Goal: Information Seeking & Learning: Learn about a topic

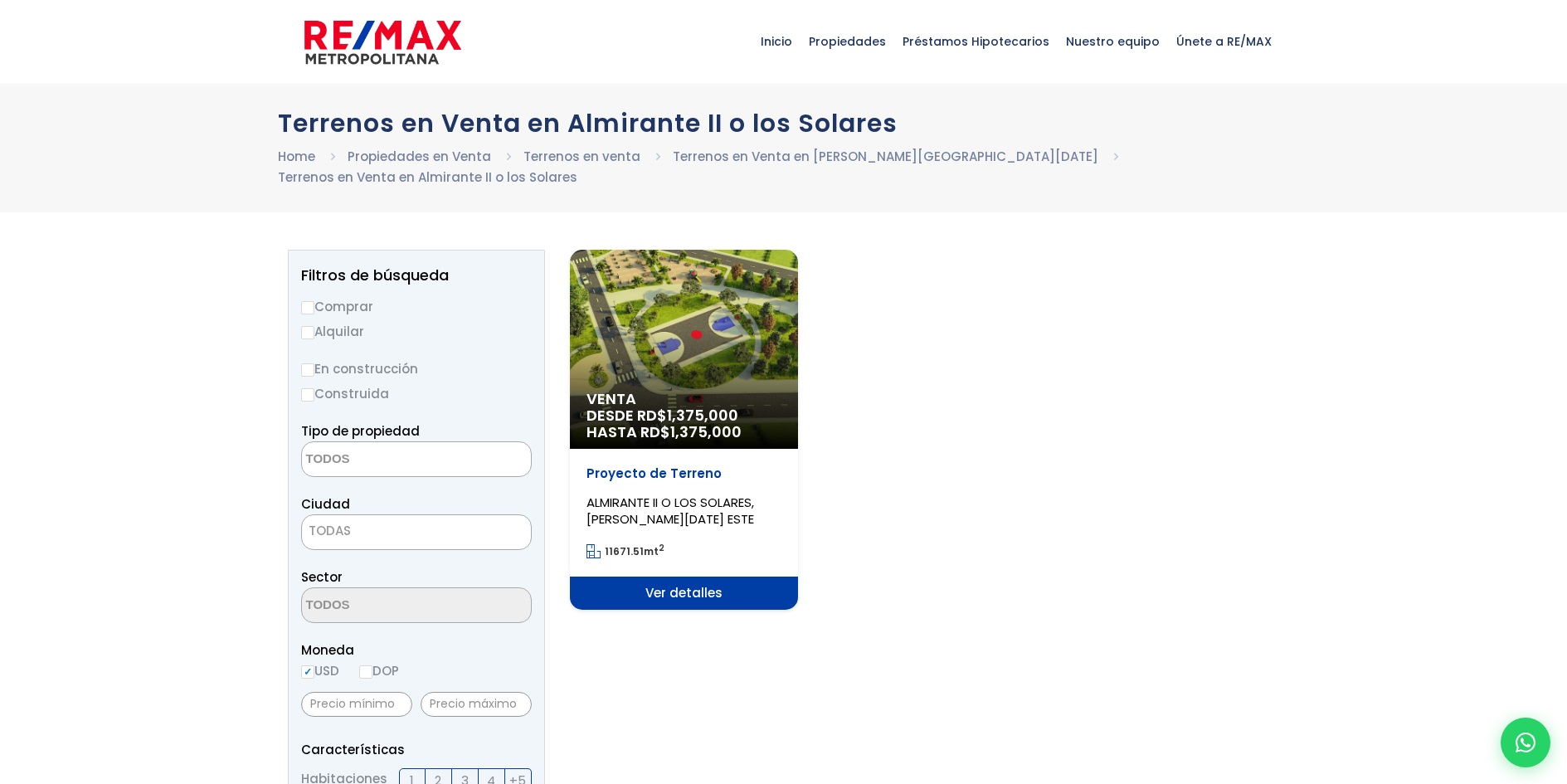
select select
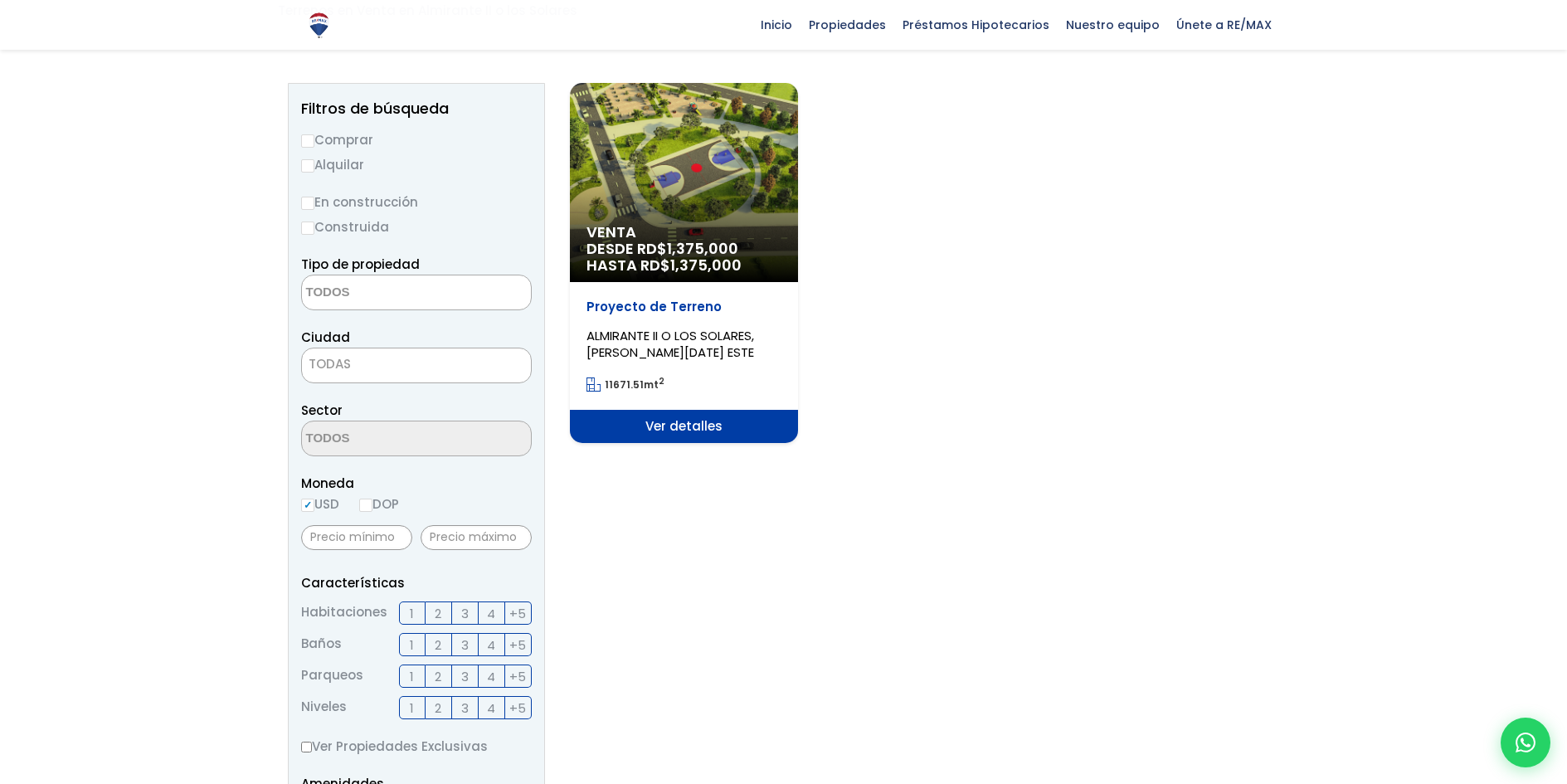
scroll to position [83, 0]
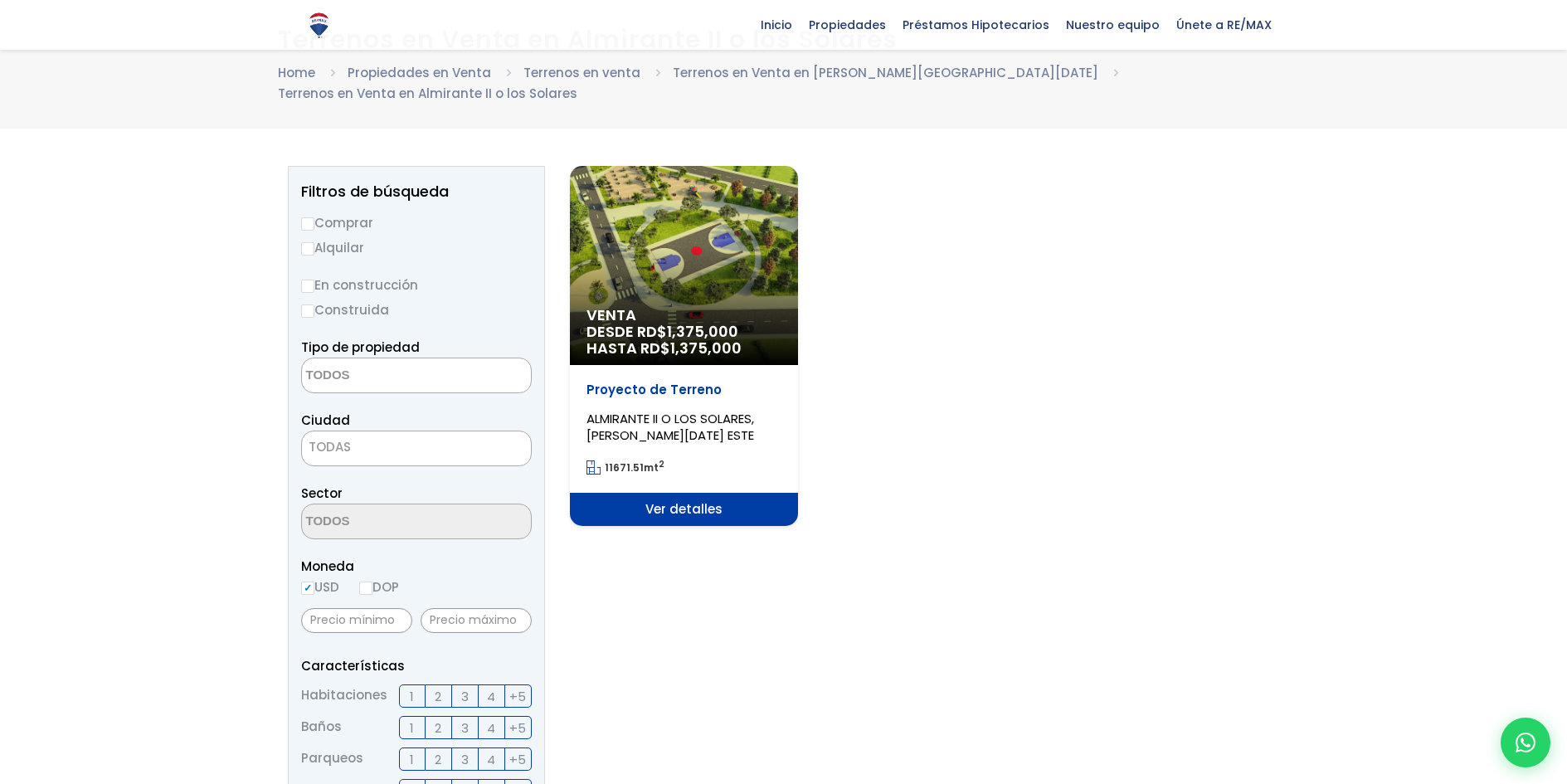
click at [678, 467] on div "Proyecto de Terreno ALMIRANTE II O LOS SOLARES, SANTO DOMINGO ESTE 11671.51 mt 2" at bounding box center [684, 429] width 228 height 128
click at [673, 492] on span "Ver detalles" at bounding box center [684, 508] width 228 height 33
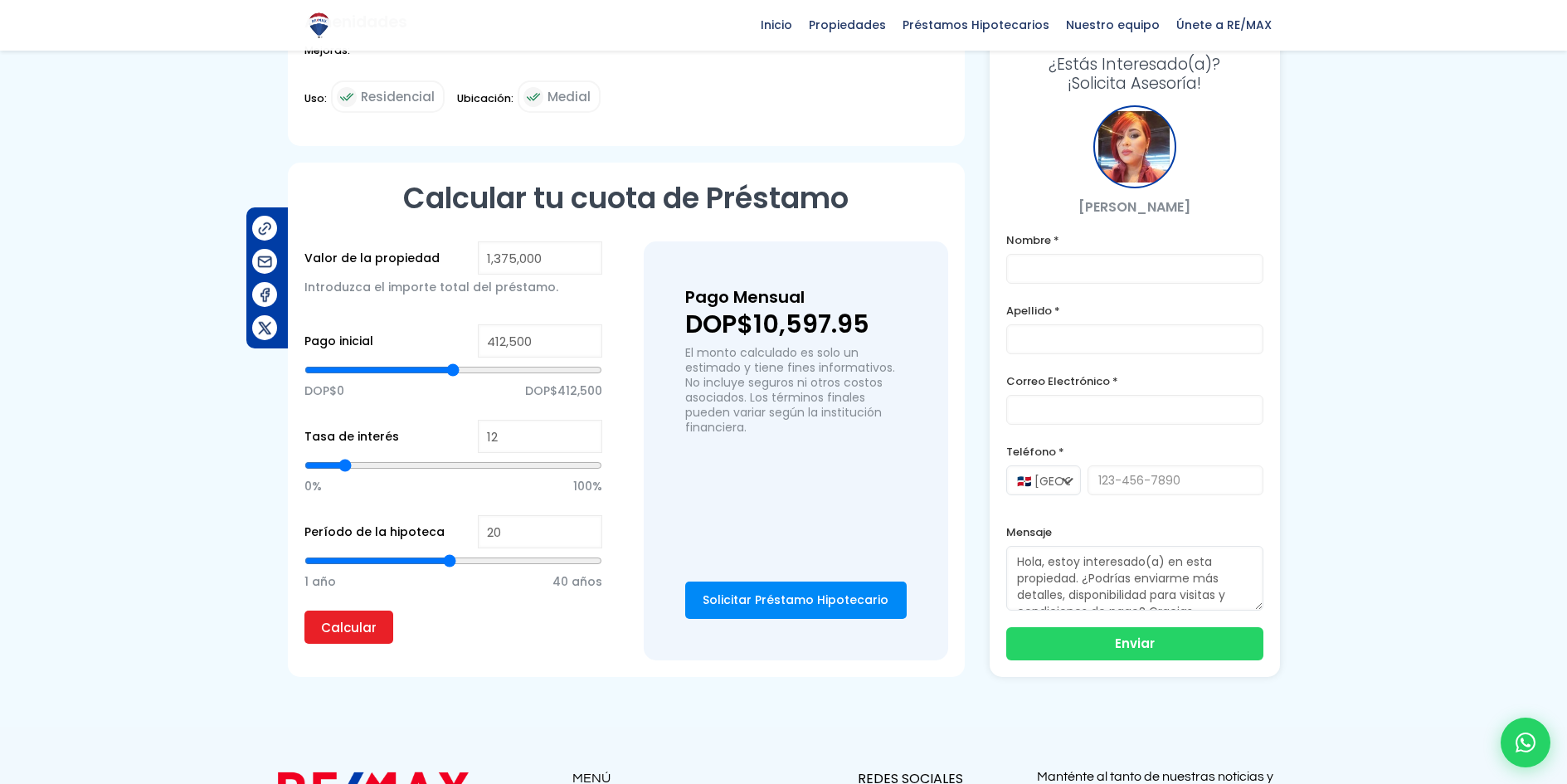
scroll to position [415, 0]
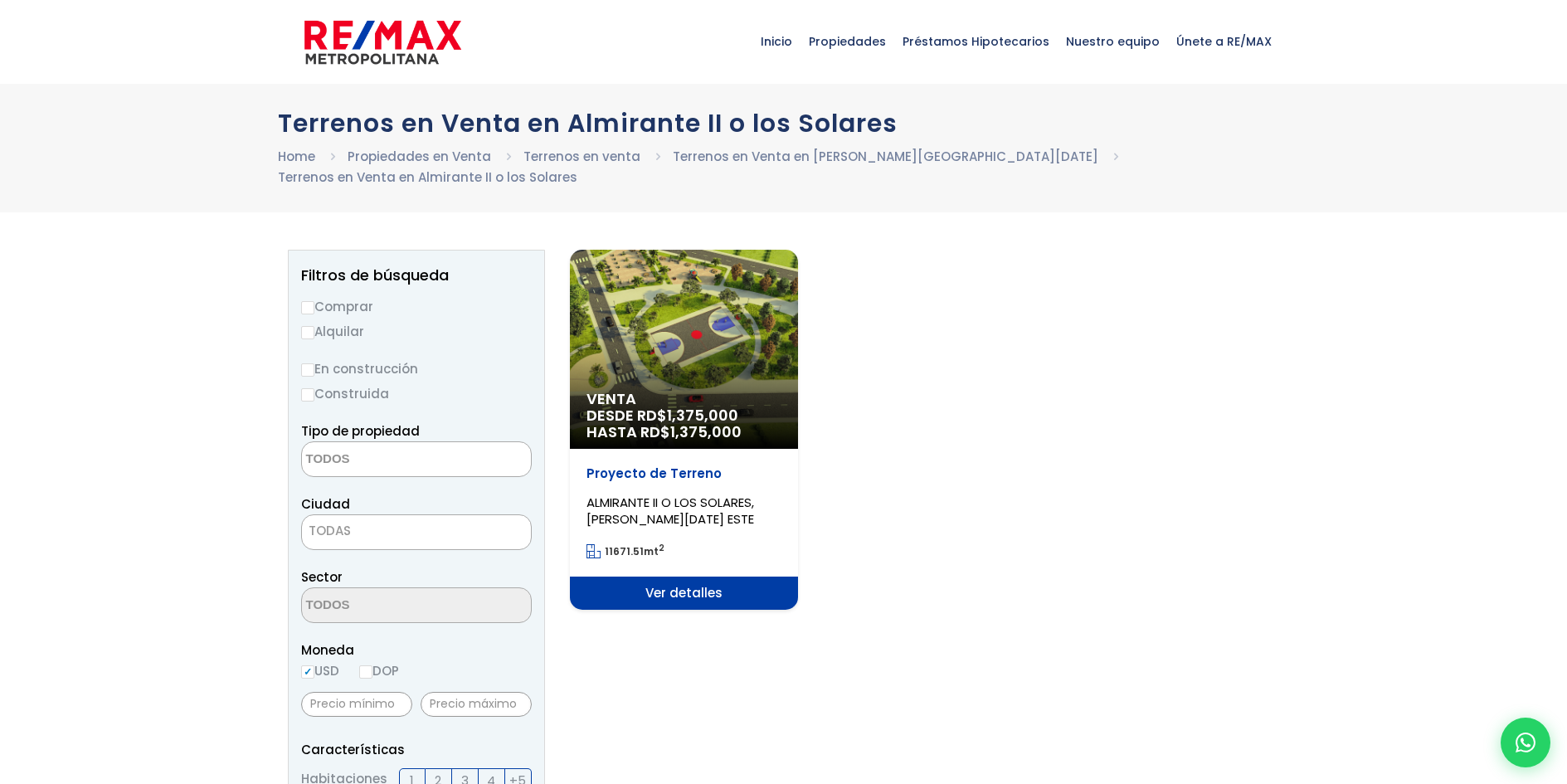
select select
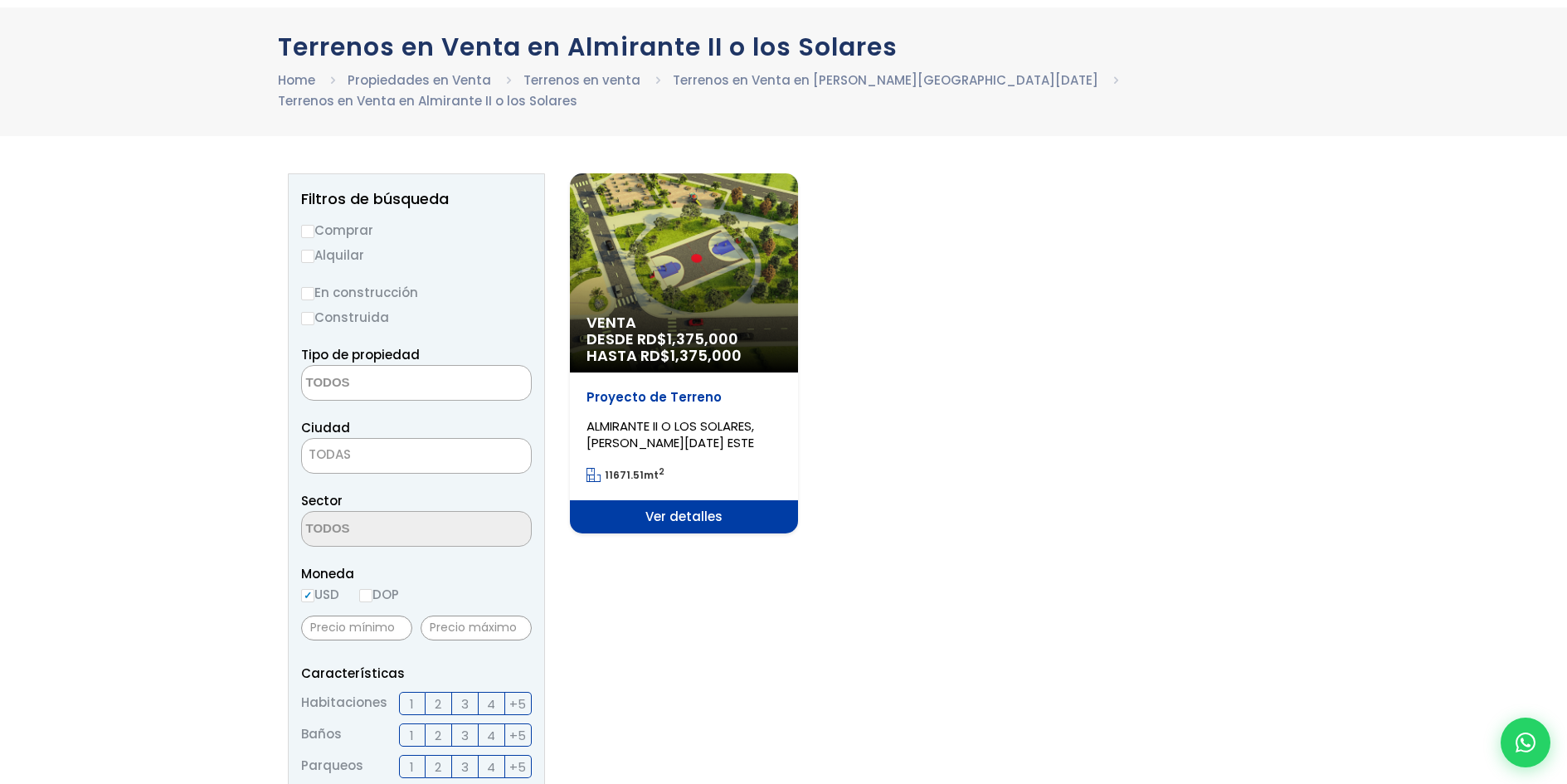
scroll to position [83, 0]
